Goal: Task Accomplishment & Management: Manage account settings

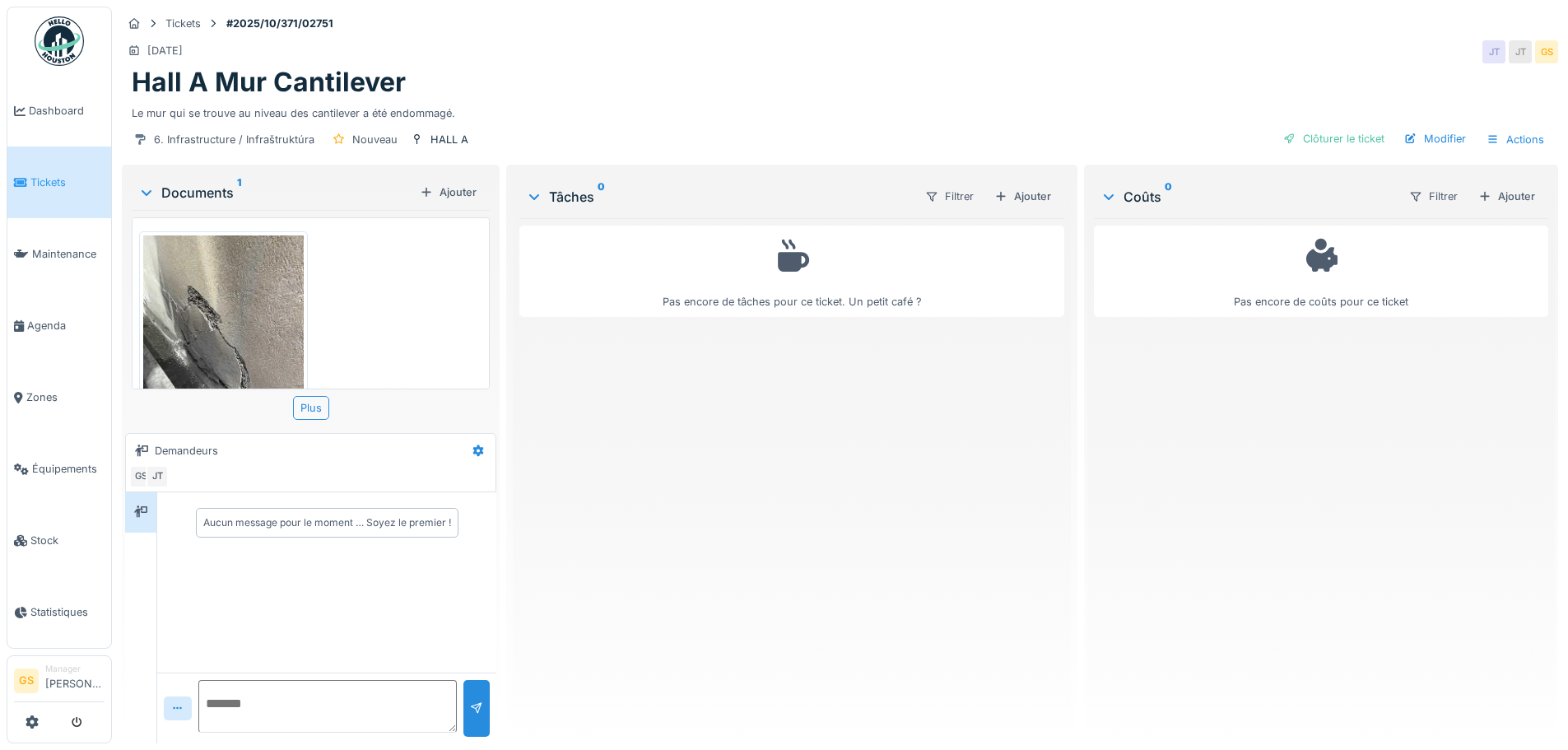
click at [56, 176] on span "Tickets" at bounding box center [67, 182] width 74 height 15
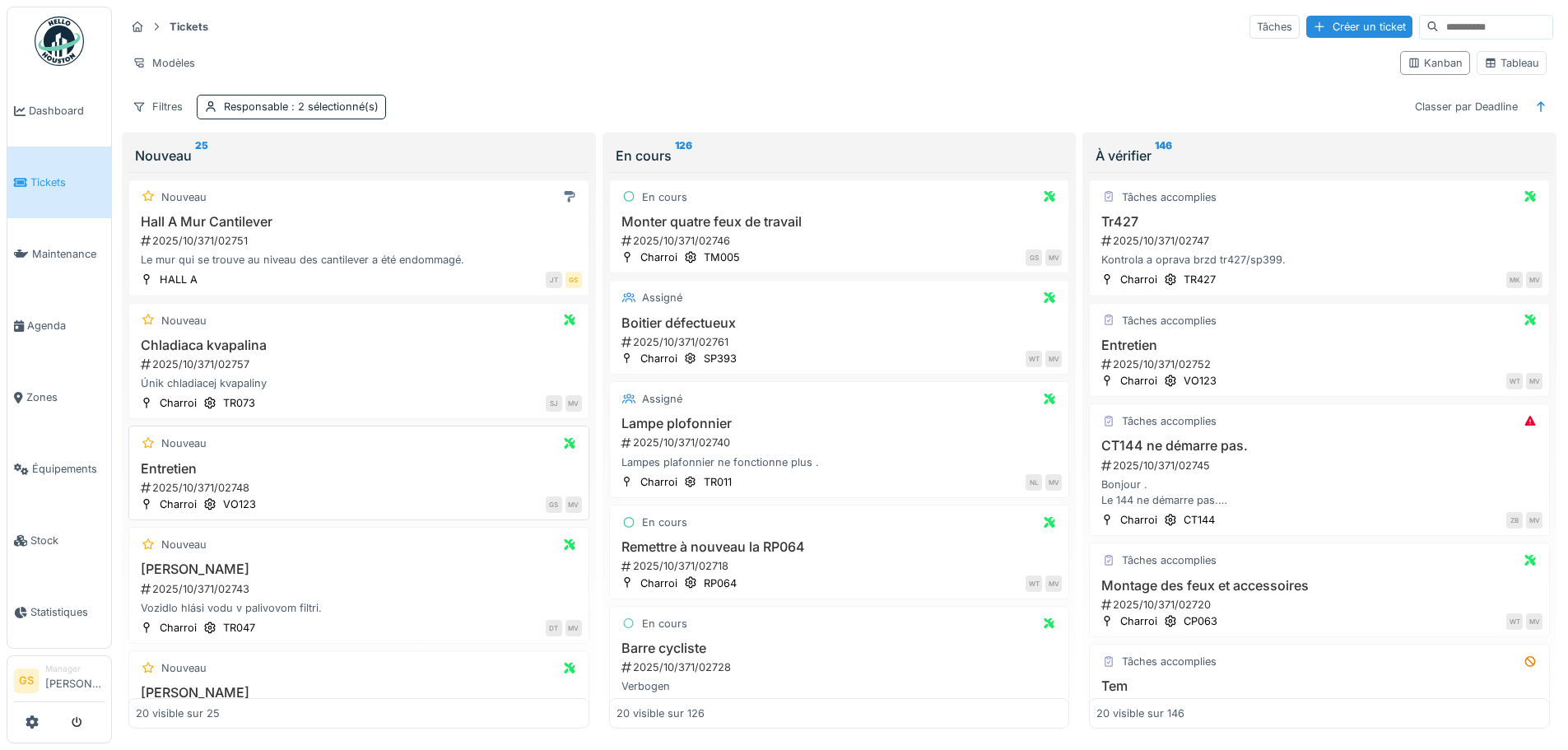
click at [178, 482] on div "2025/10/371/02748" at bounding box center [360, 487] width 443 height 15
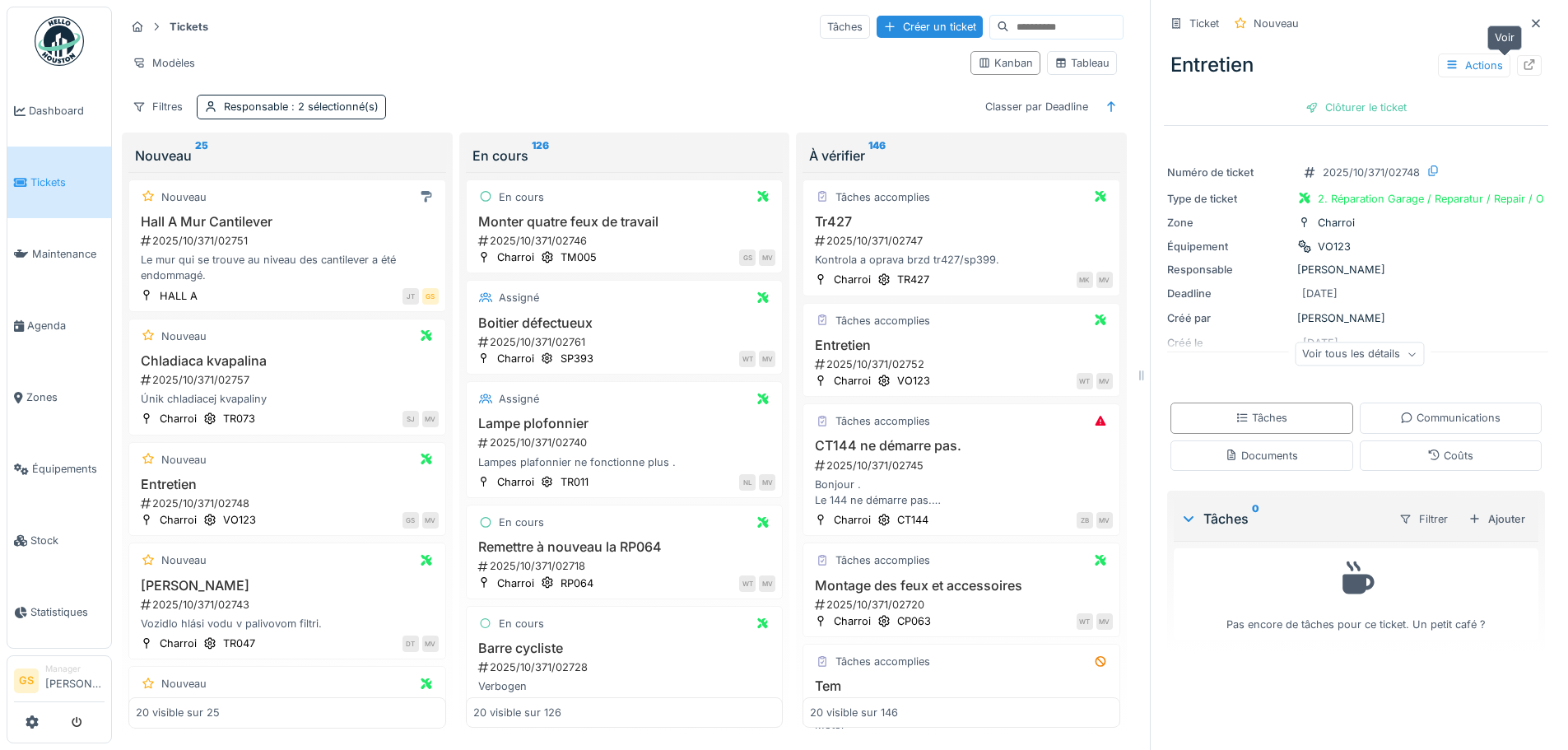
click at [1522, 65] on icon at bounding box center [1529, 64] width 13 height 11
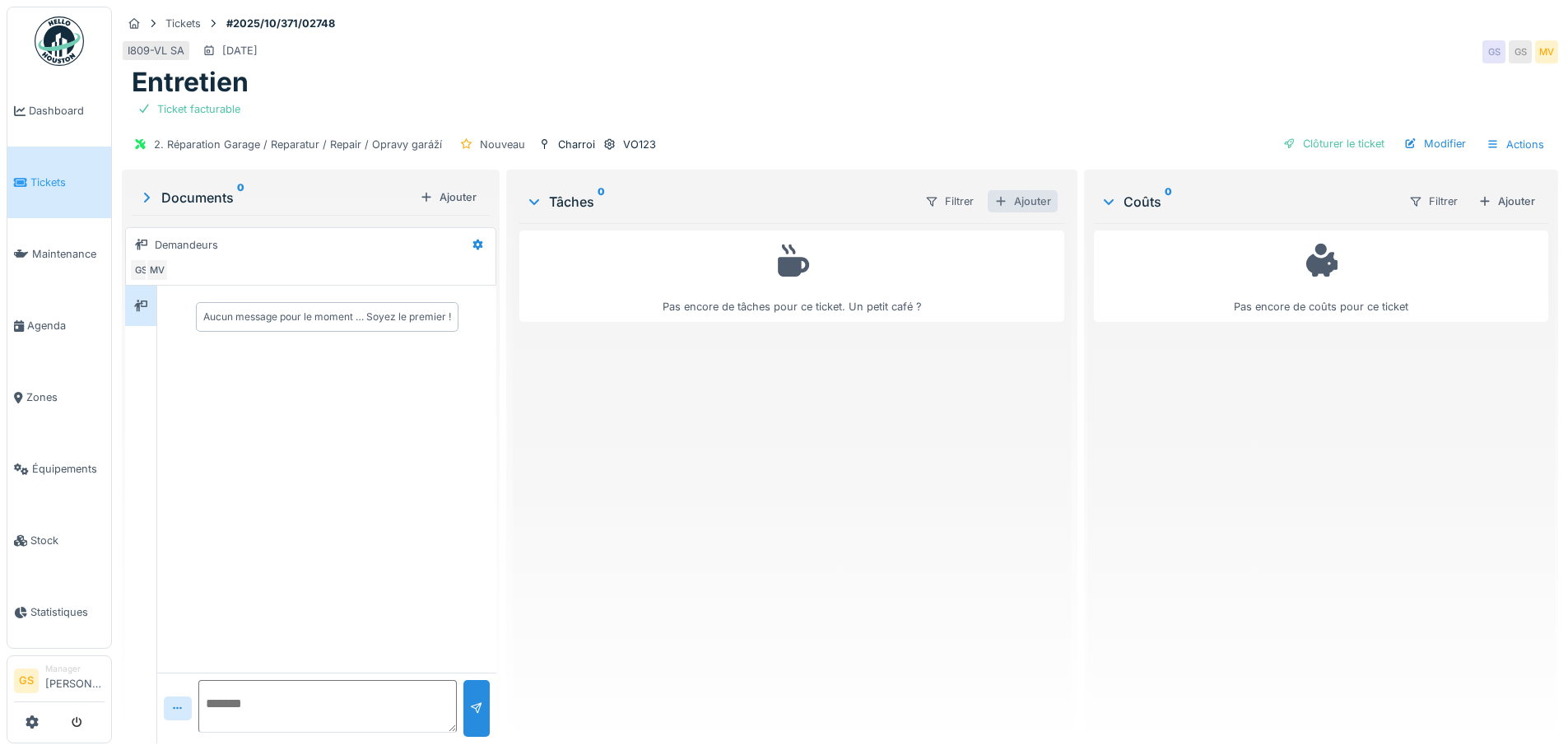
click at [1024, 200] on div "Ajouter" at bounding box center [1023, 200] width 70 height 22
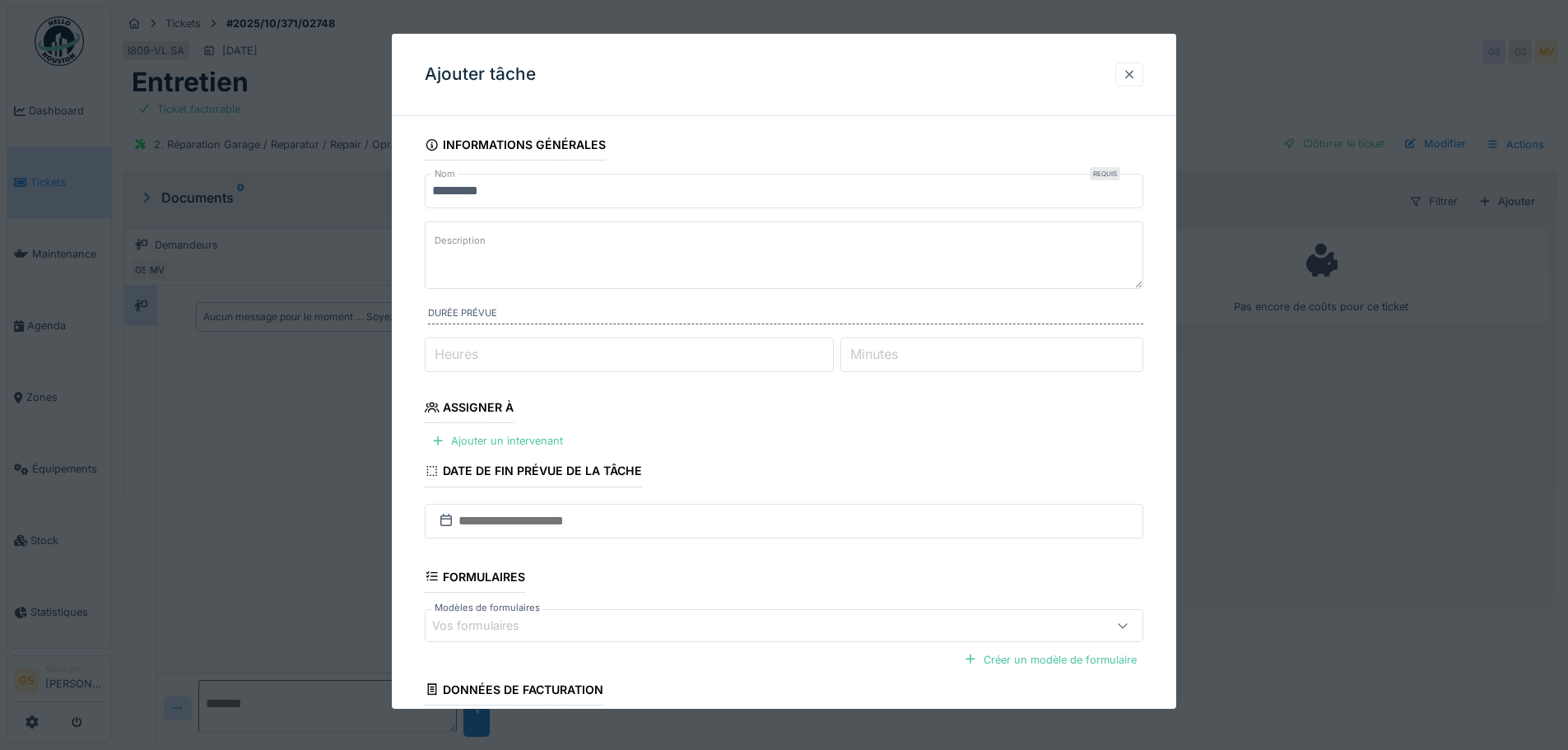
click at [1133, 73] on div at bounding box center [1129, 73] width 13 height 15
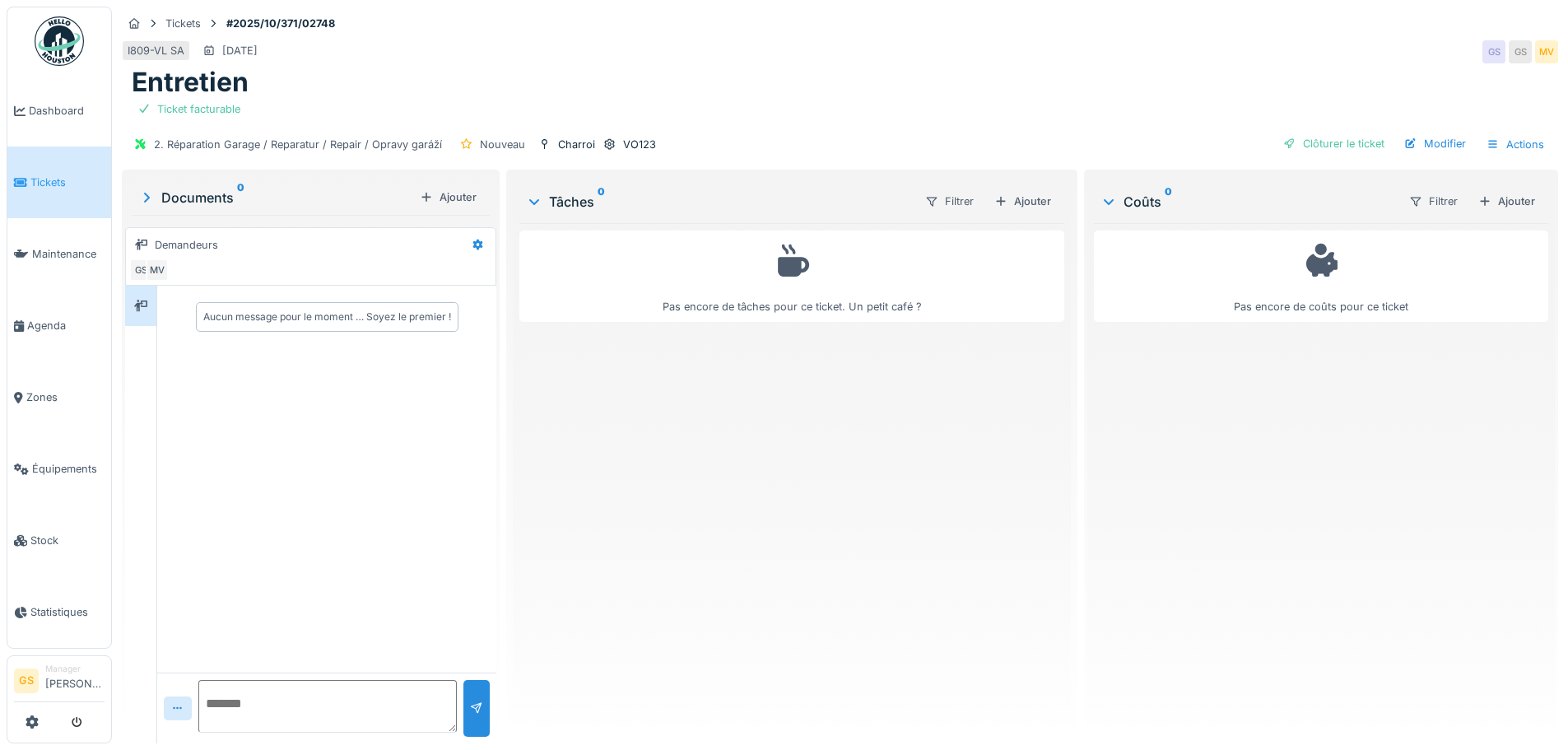
click at [41, 169] on link "Tickets" at bounding box center [59, 183] width 104 height 72
click at [36, 178] on span "Tickets" at bounding box center [67, 182] width 74 height 15
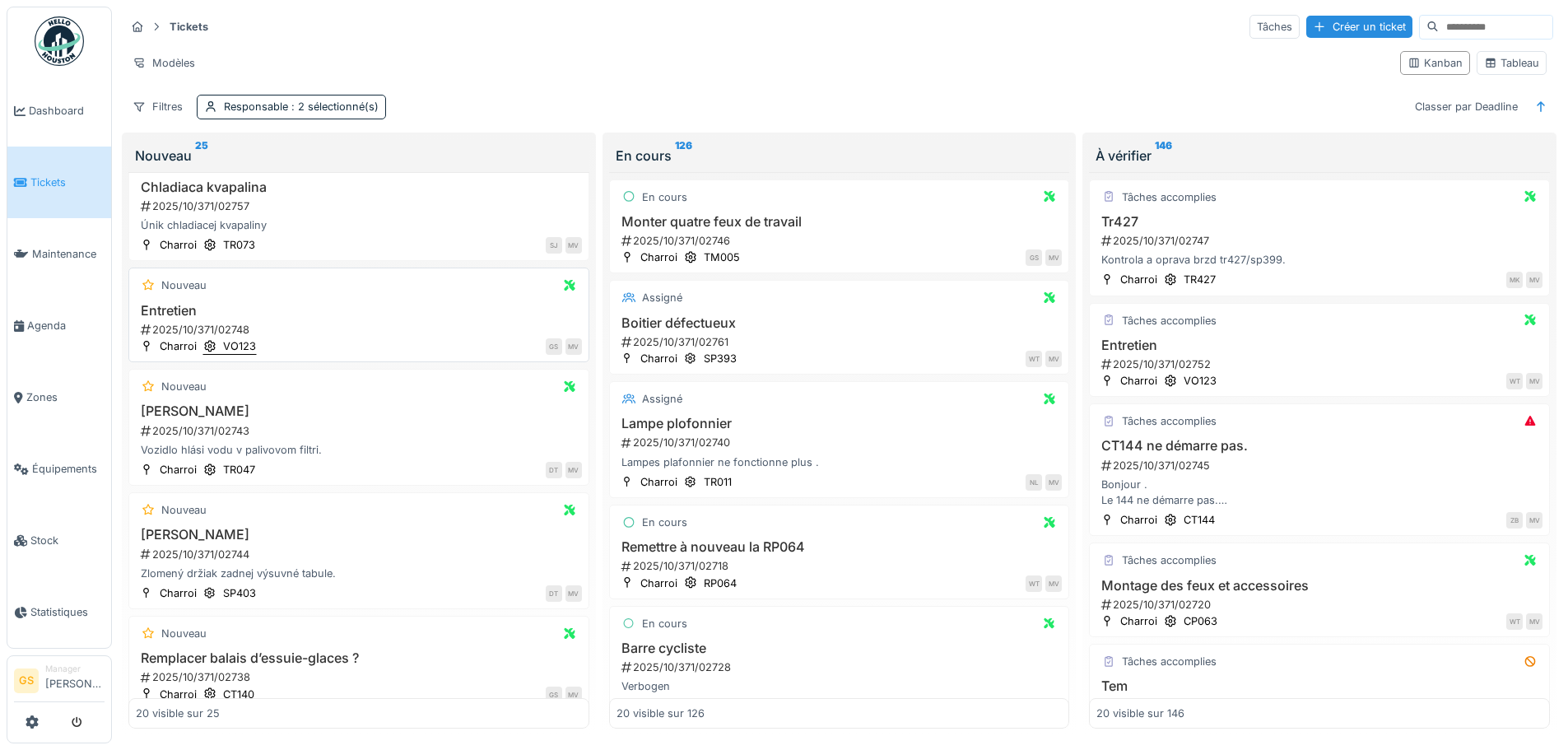
scroll to position [165, 0]
click at [199, 322] on div "2025/10/371/02748" at bounding box center [360, 322] width 443 height 15
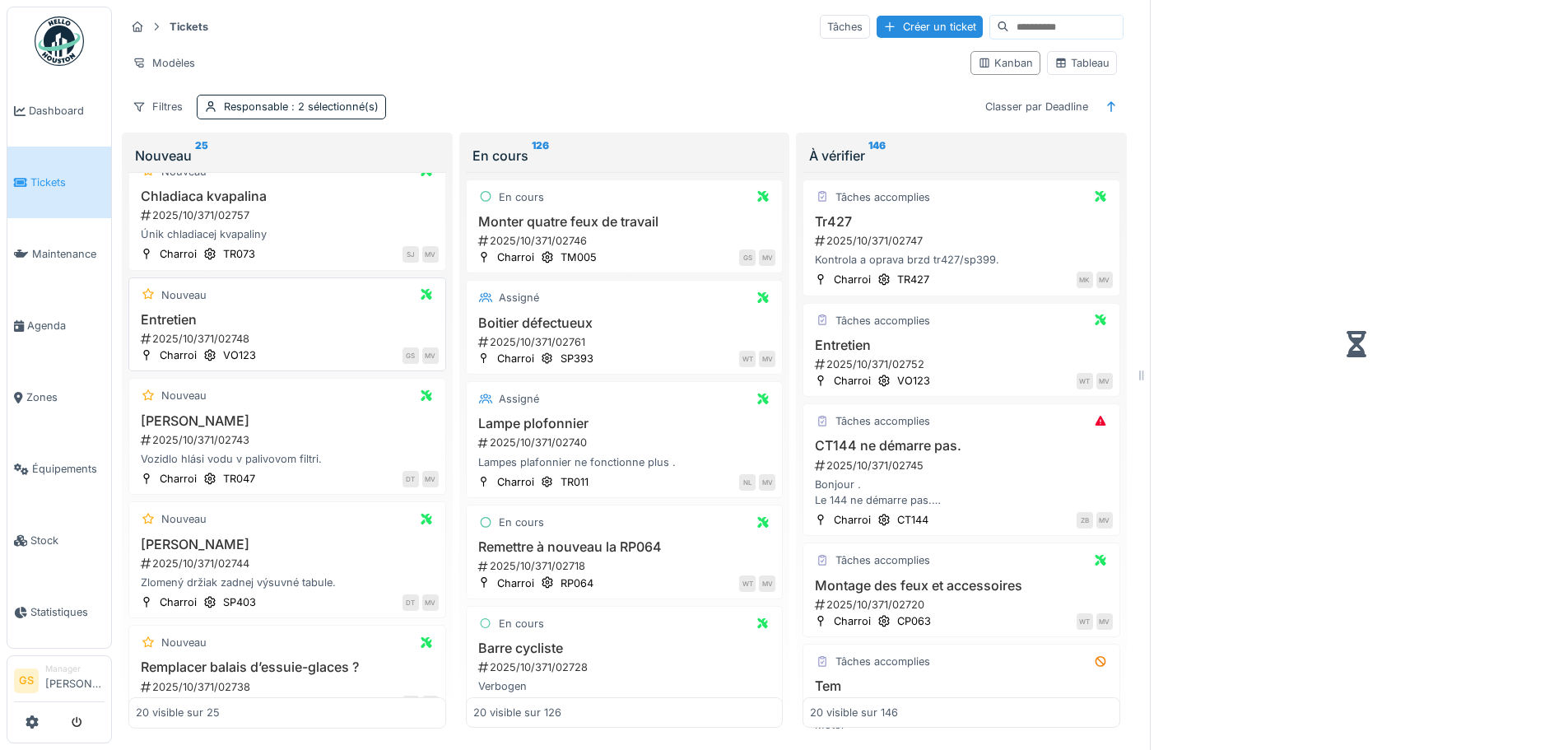
scroll to position [180, 0]
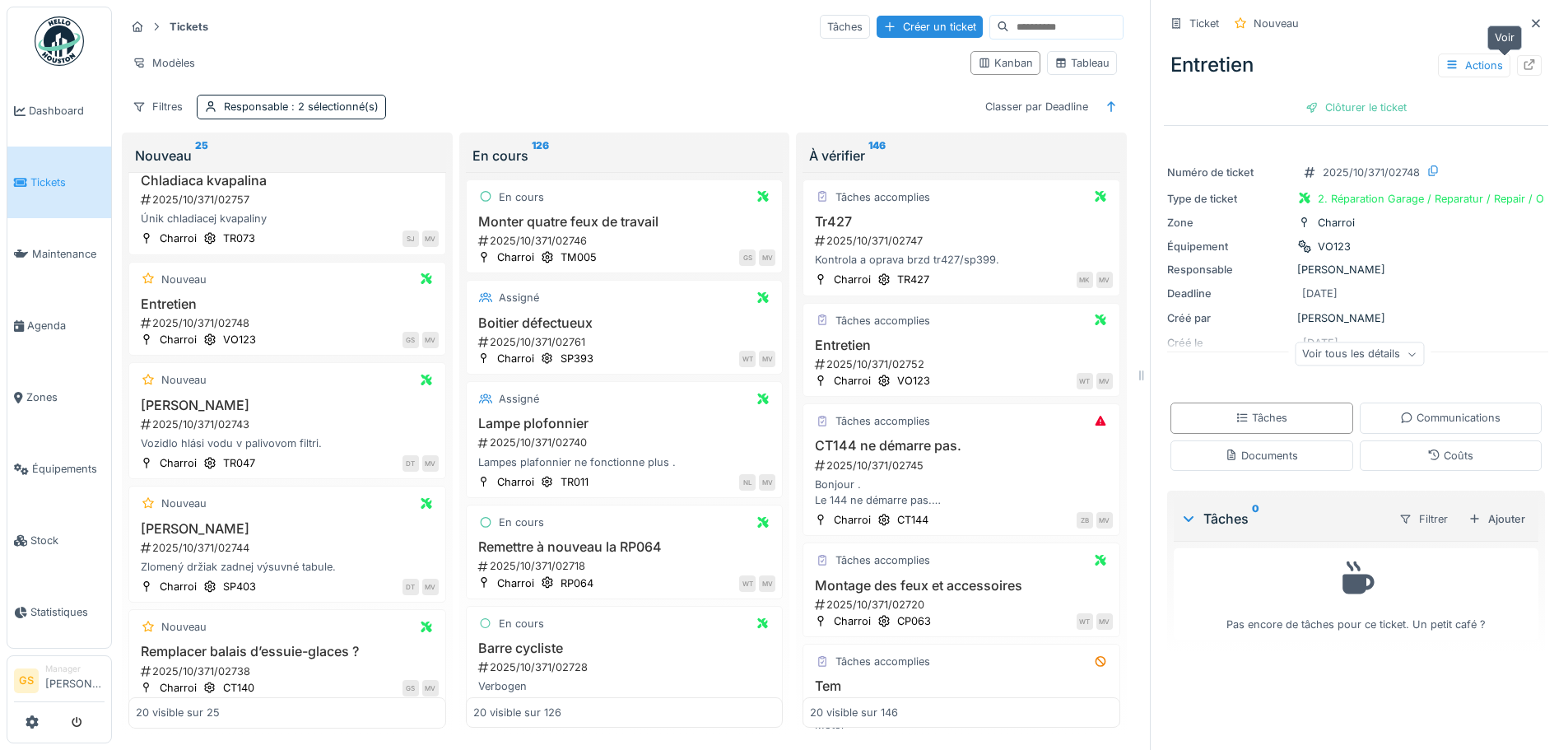
click at [1524, 63] on icon at bounding box center [1530, 64] width 11 height 11
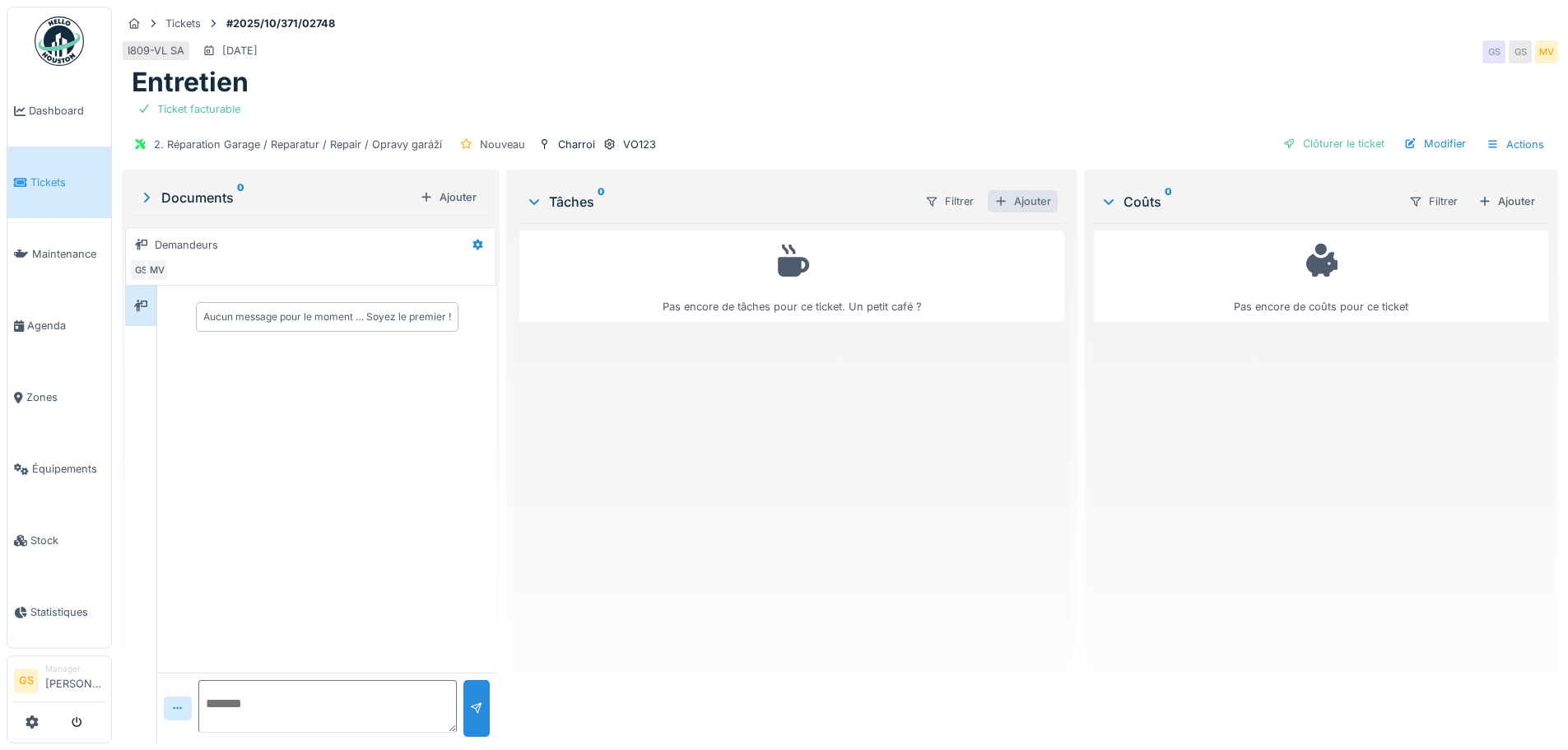
click at [1040, 200] on div "Ajouter" at bounding box center [1023, 200] width 70 height 22
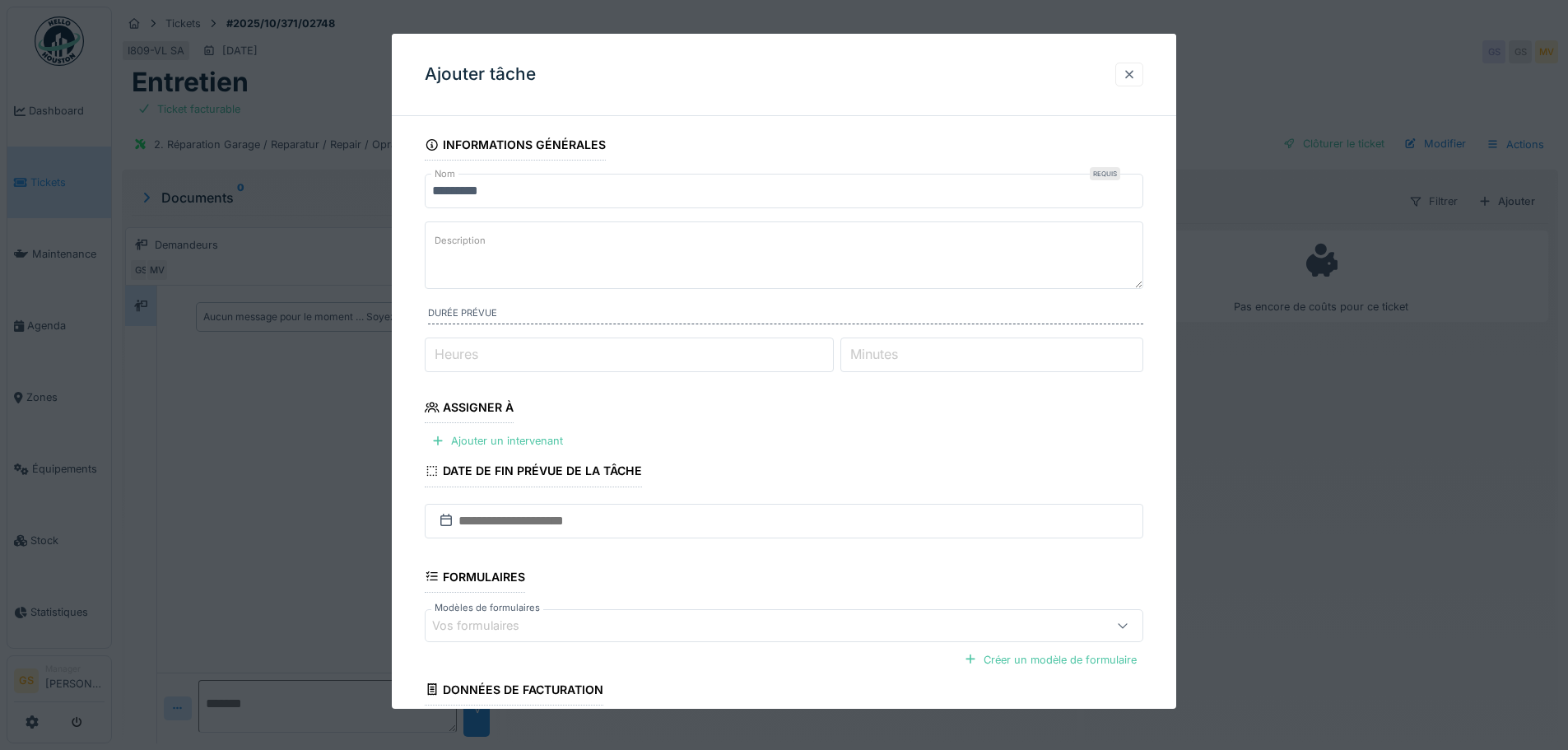
click at [1136, 71] on div at bounding box center [1129, 73] width 13 height 15
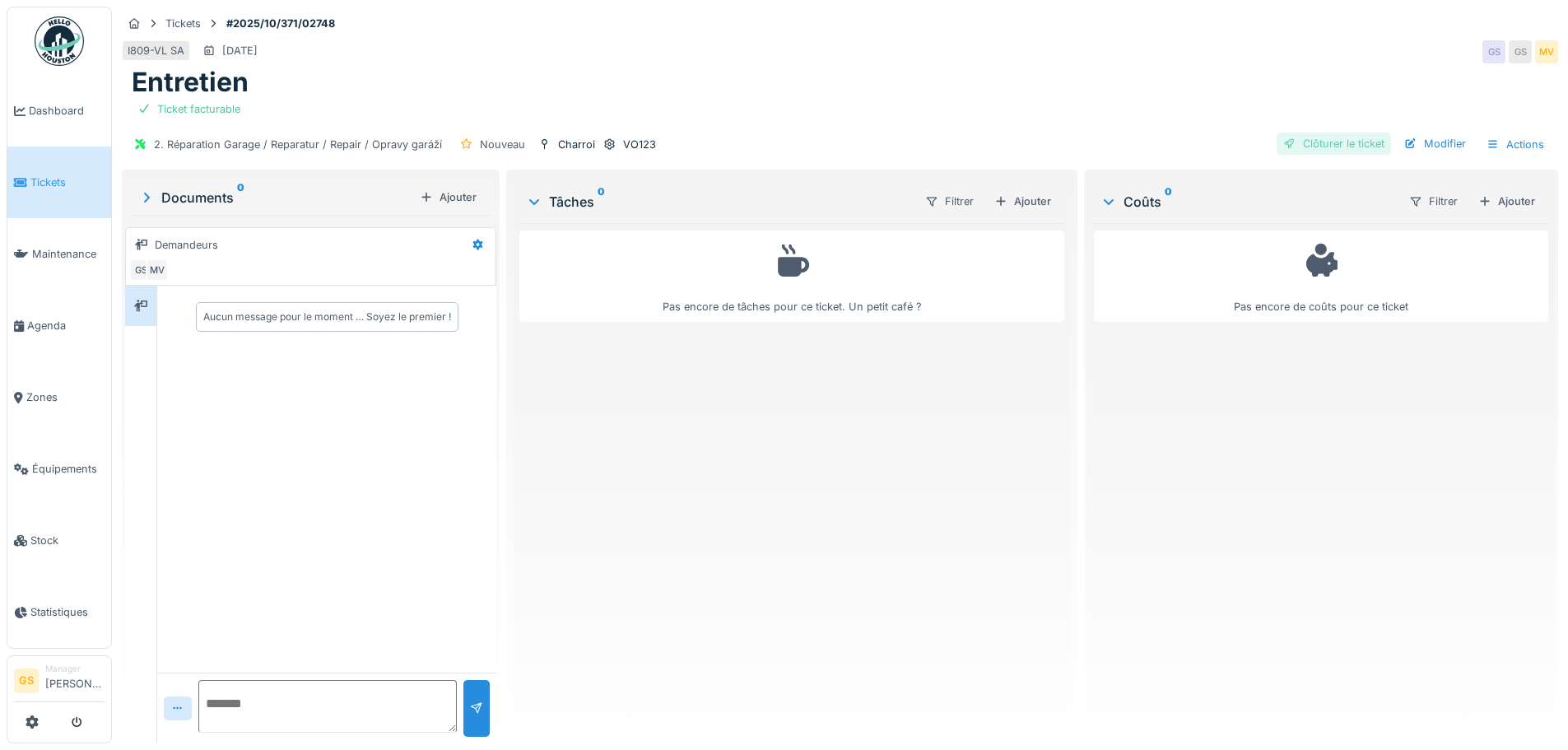
click at [1309, 136] on div "Clôturer le ticket" at bounding box center [1334, 143] width 115 height 22
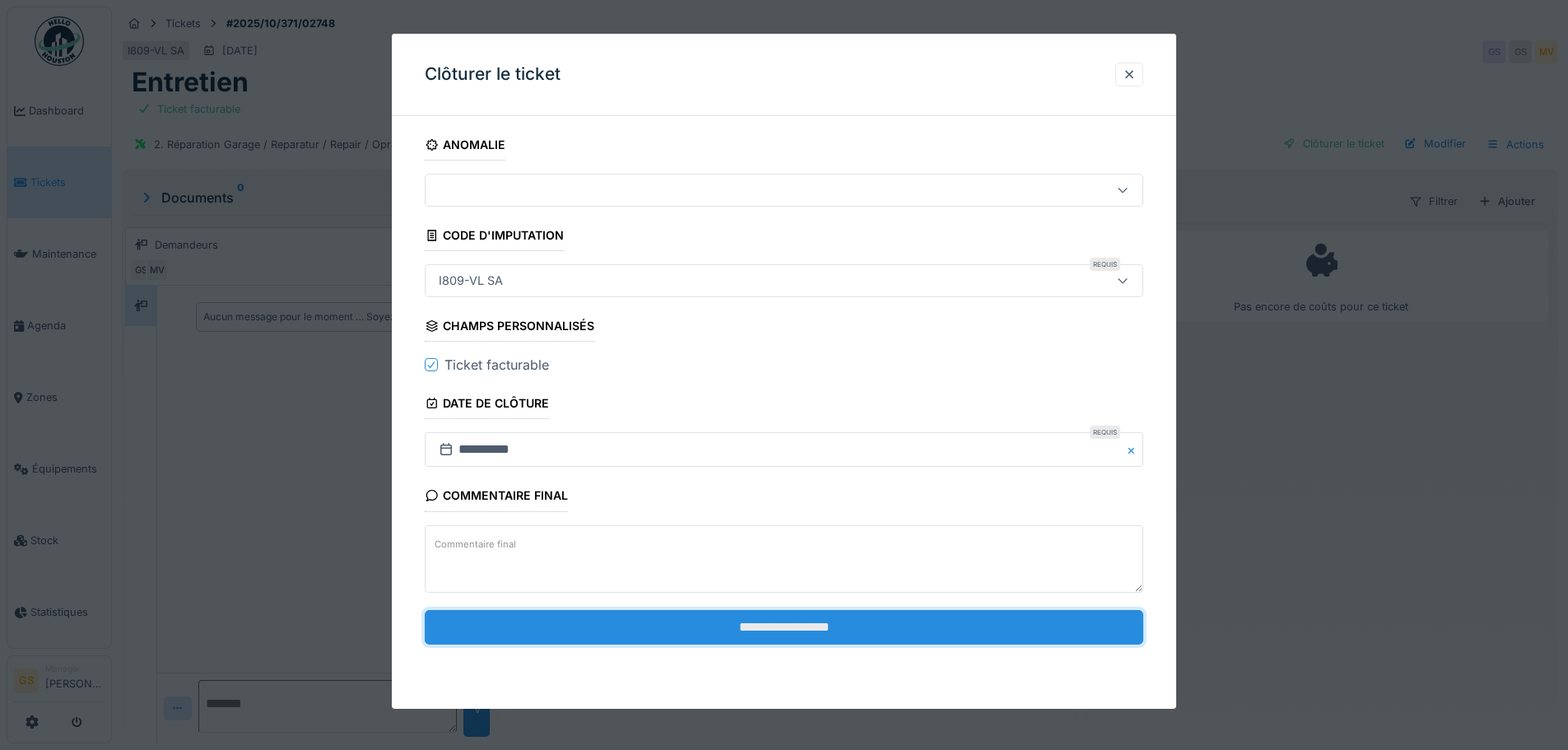
click at [665, 630] on input "**********" at bounding box center [784, 626] width 719 height 35
